Goal: Transaction & Acquisition: Download file/media

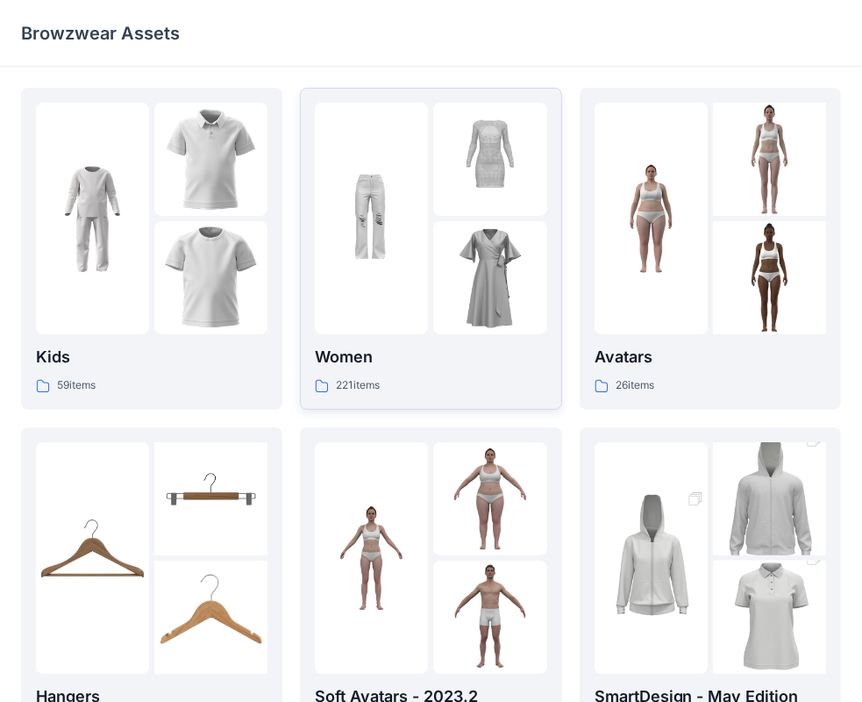
click at [384, 239] on div at bounding box center [371, 219] width 113 height 232
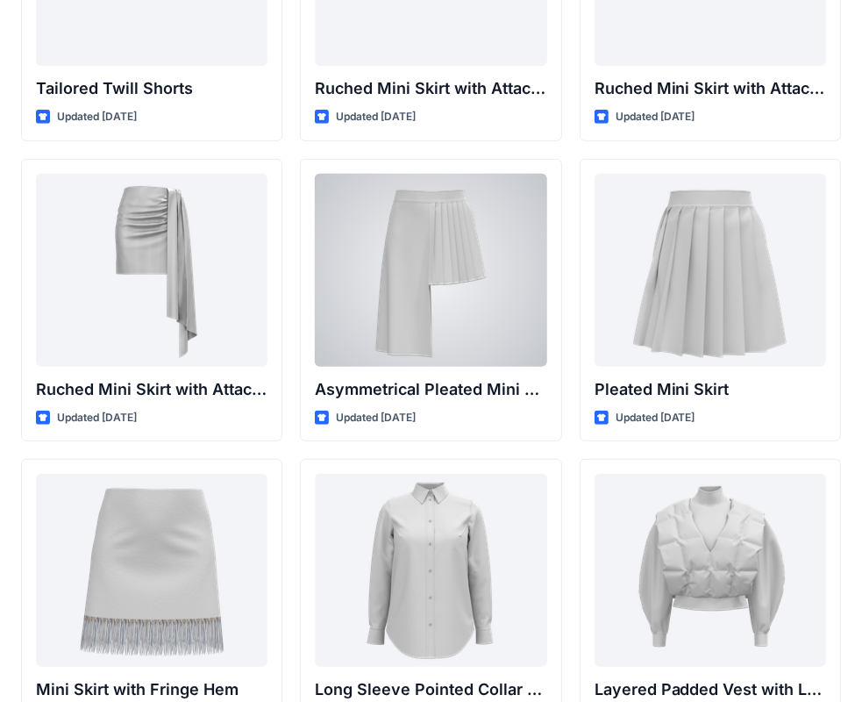
scroll to position [5001, 0]
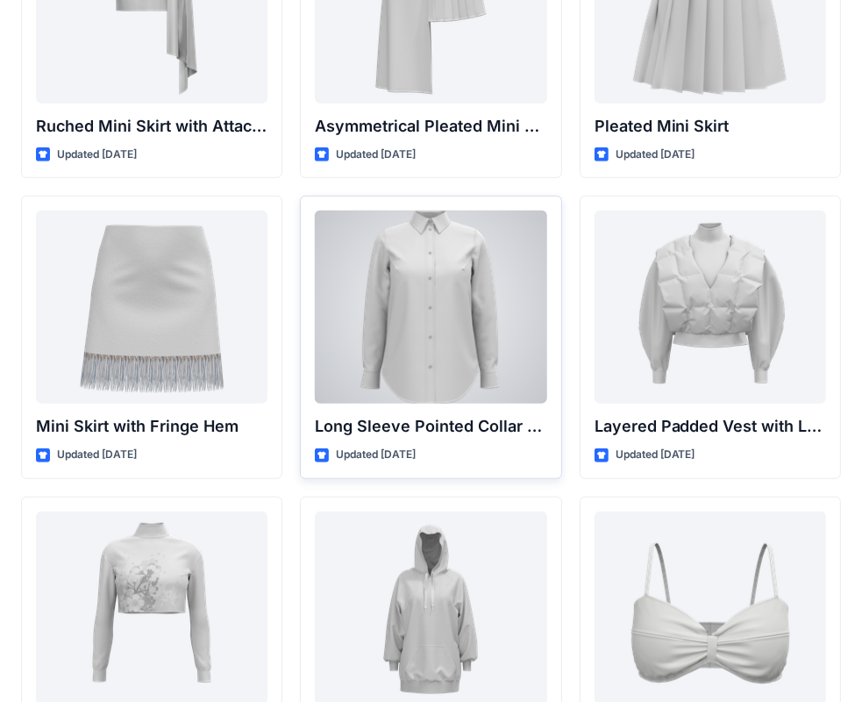
click at [426, 301] on div at bounding box center [431, 307] width 232 height 193
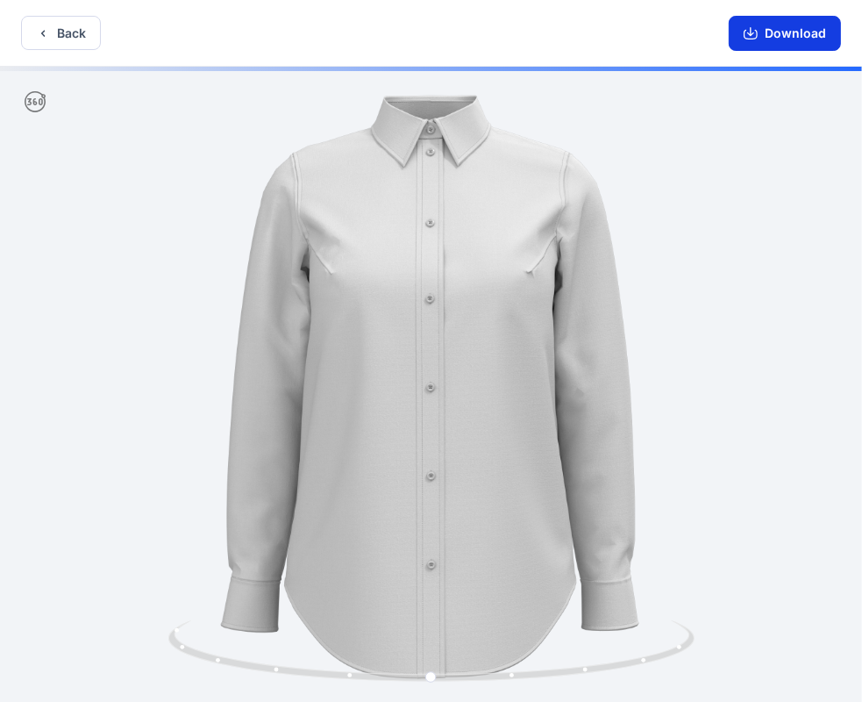
click at [788, 46] on button "Download" at bounding box center [785, 33] width 112 height 35
click at [747, 36] on icon "button" at bounding box center [751, 33] width 14 height 14
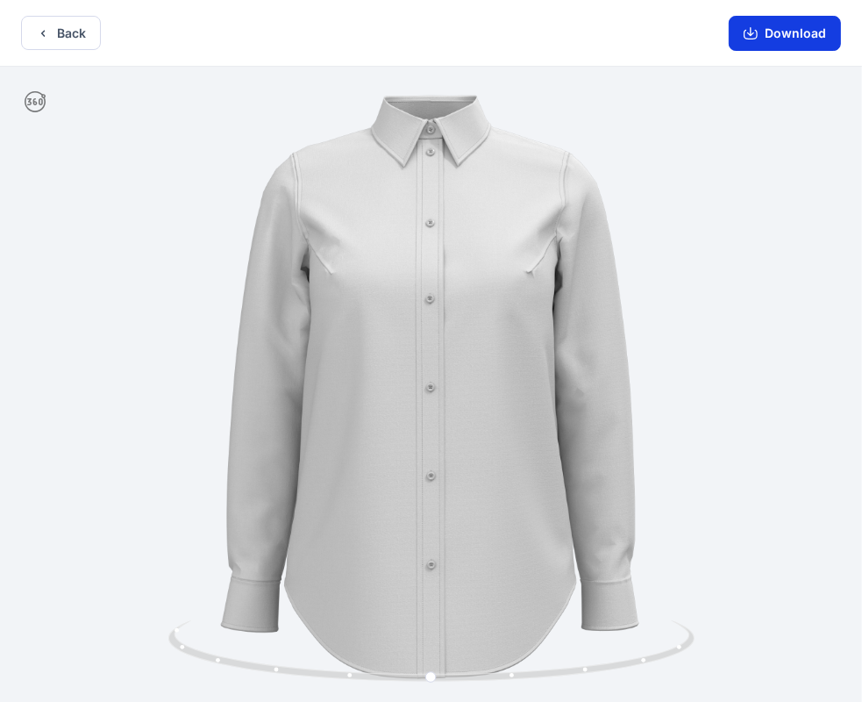
click at [751, 36] on icon "button" at bounding box center [751, 33] width 14 height 14
click at [47, 29] on icon "button" at bounding box center [43, 33] width 14 height 14
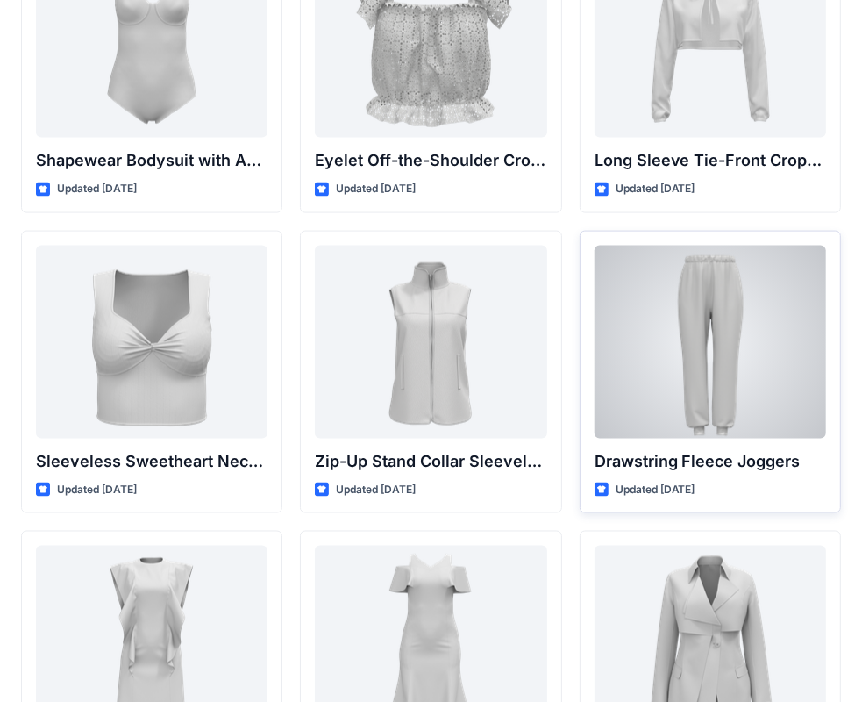
scroll to position [5955, 0]
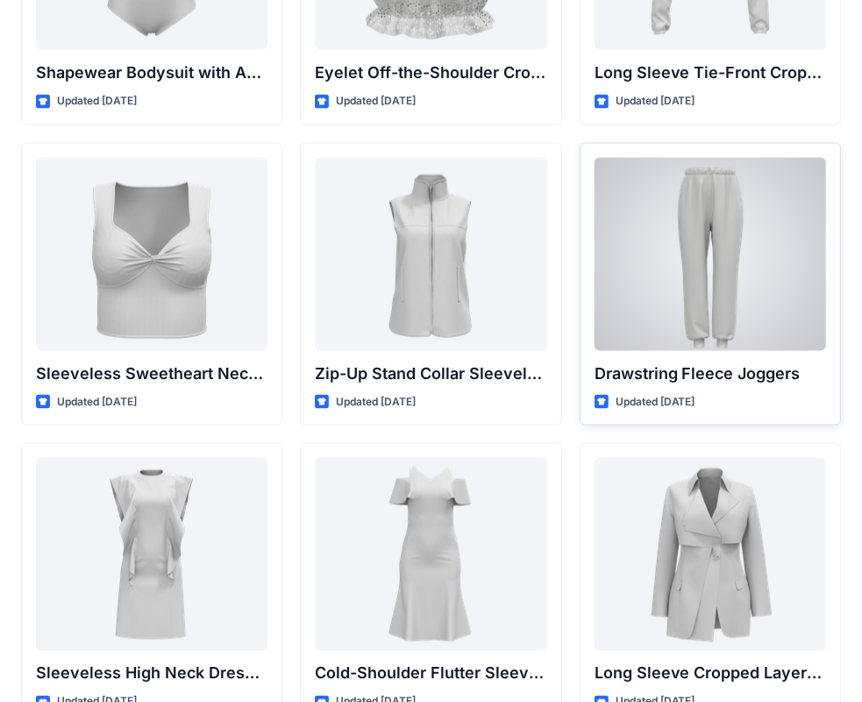
click at [720, 268] on div at bounding box center [711, 254] width 232 height 193
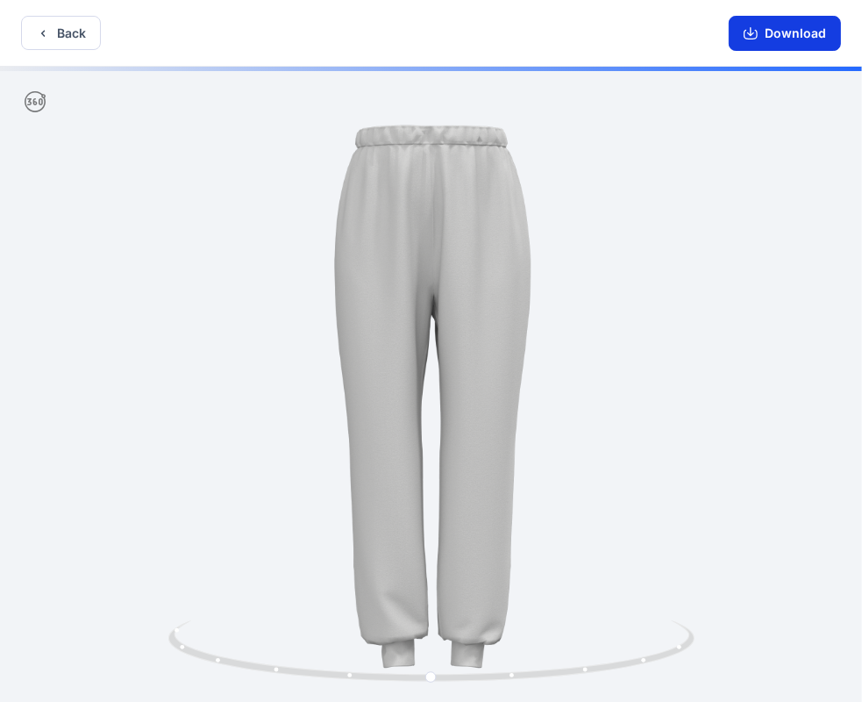
click at [779, 30] on button "Download" at bounding box center [785, 33] width 112 height 35
click at [42, 37] on icon "button" at bounding box center [43, 33] width 14 height 14
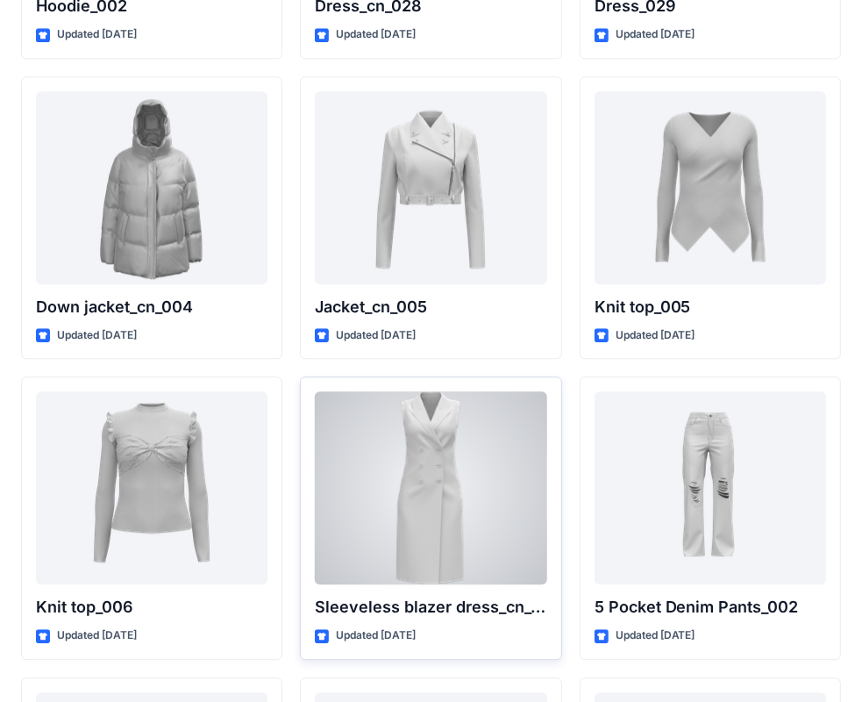
scroll to position [11344, 0]
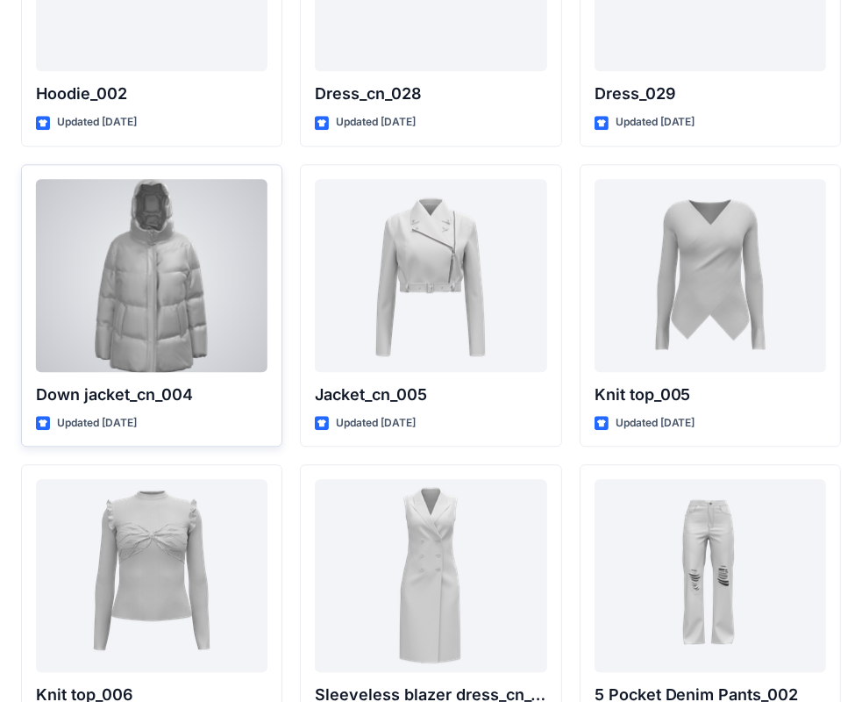
click at [158, 302] on div at bounding box center [152, 275] width 232 height 193
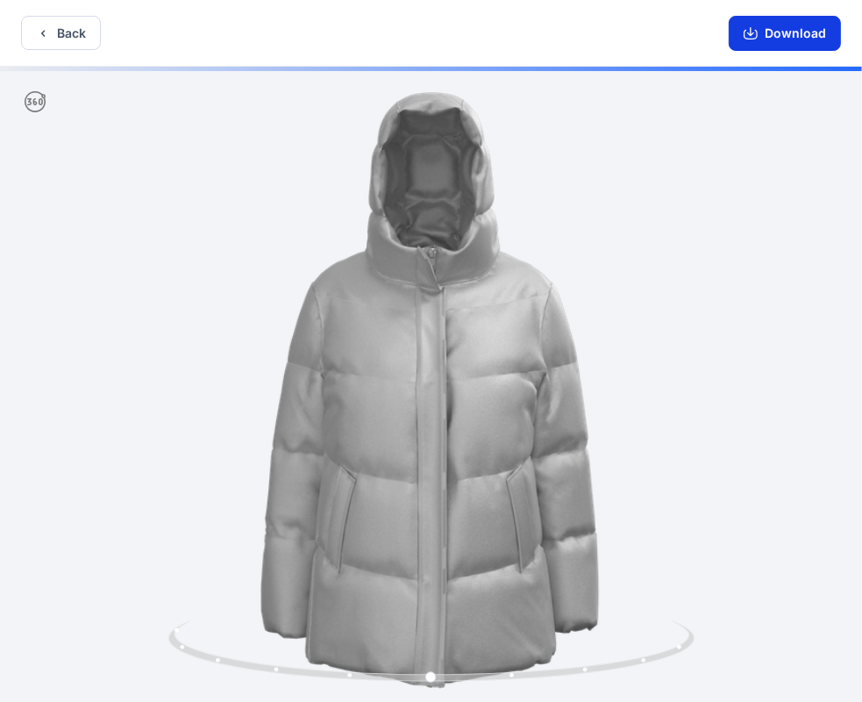
click at [809, 35] on button "Download" at bounding box center [785, 33] width 112 height 35
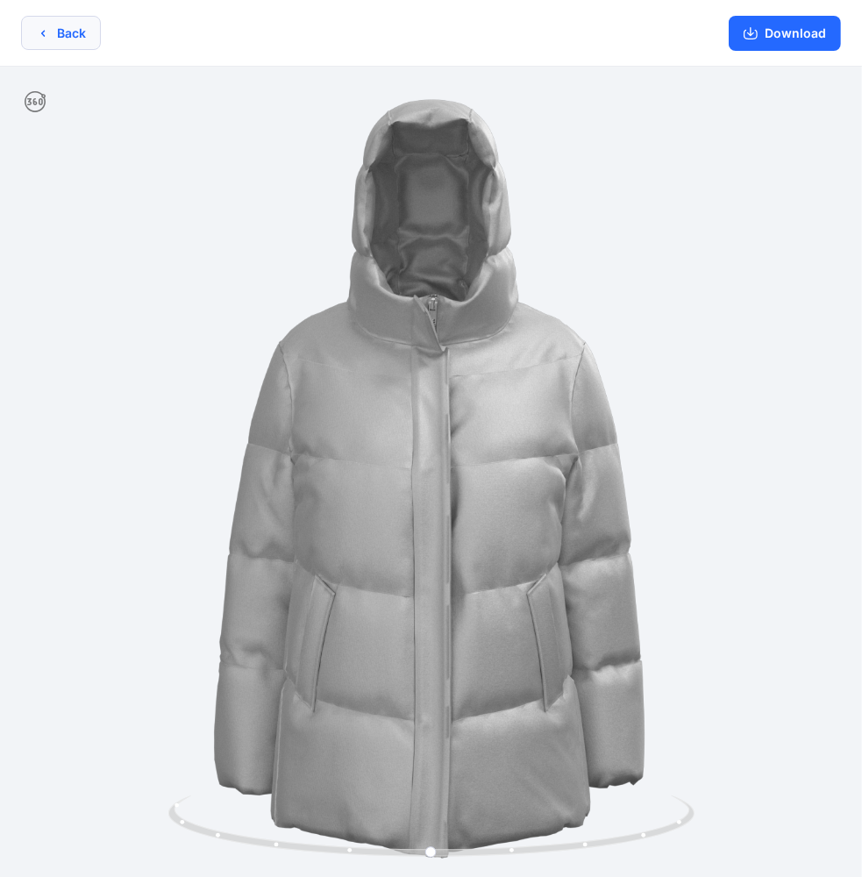
click at [46, 37] on icon "button" at bounding box center [43, 33] width 14 height 14
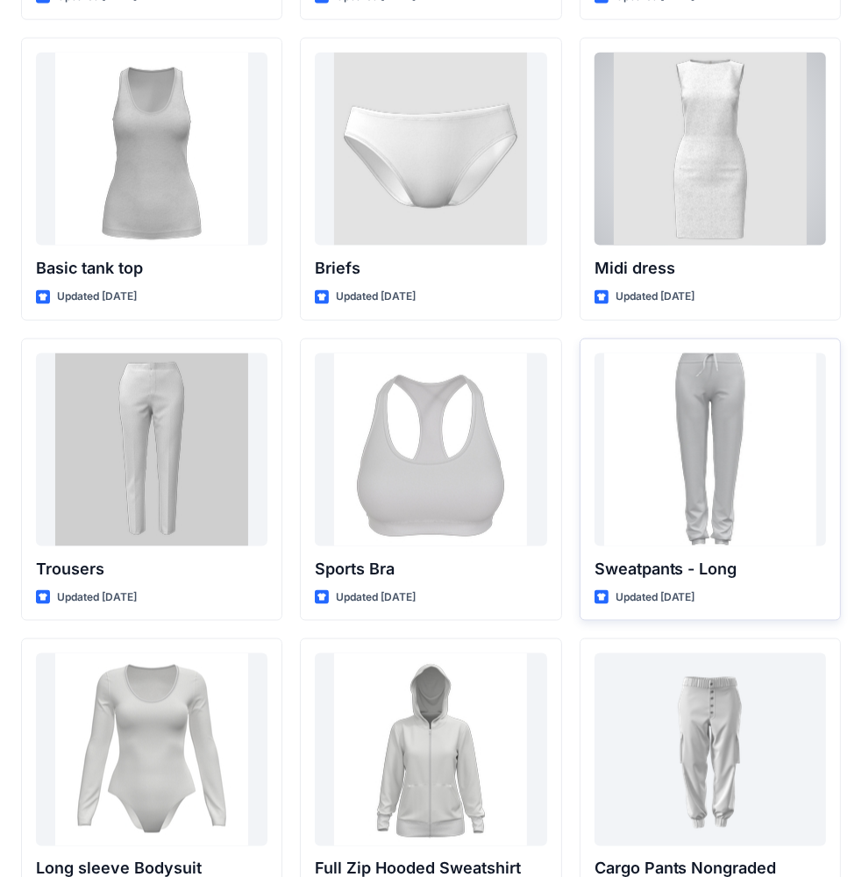
scroll to position [14651, 0]
